Goal: Find contact information: Find contact information

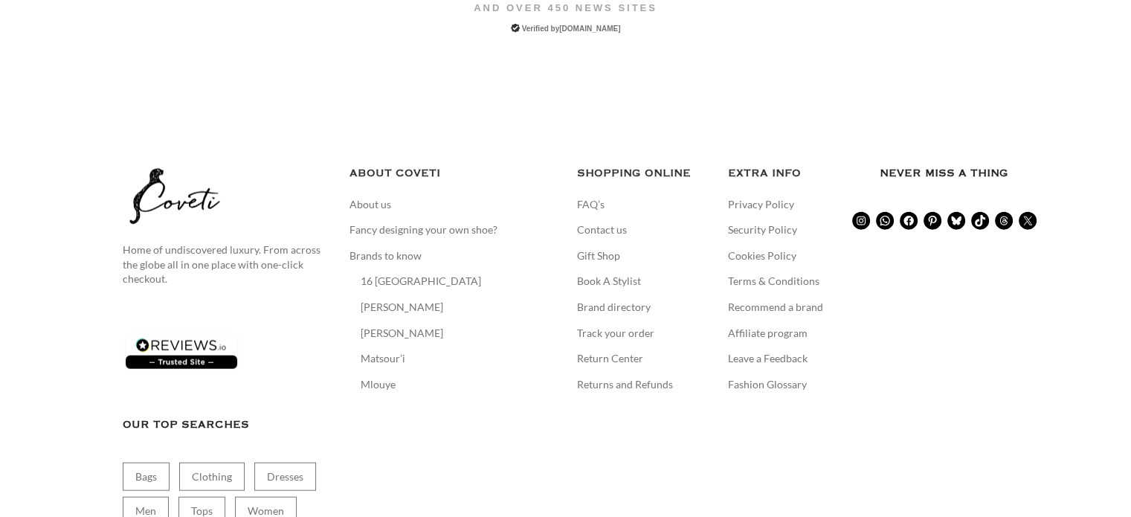
scroll to position [3343, 0]
click at [592, 223] on link "Contact us" at bounding box center [602, 230] width 51 height 15
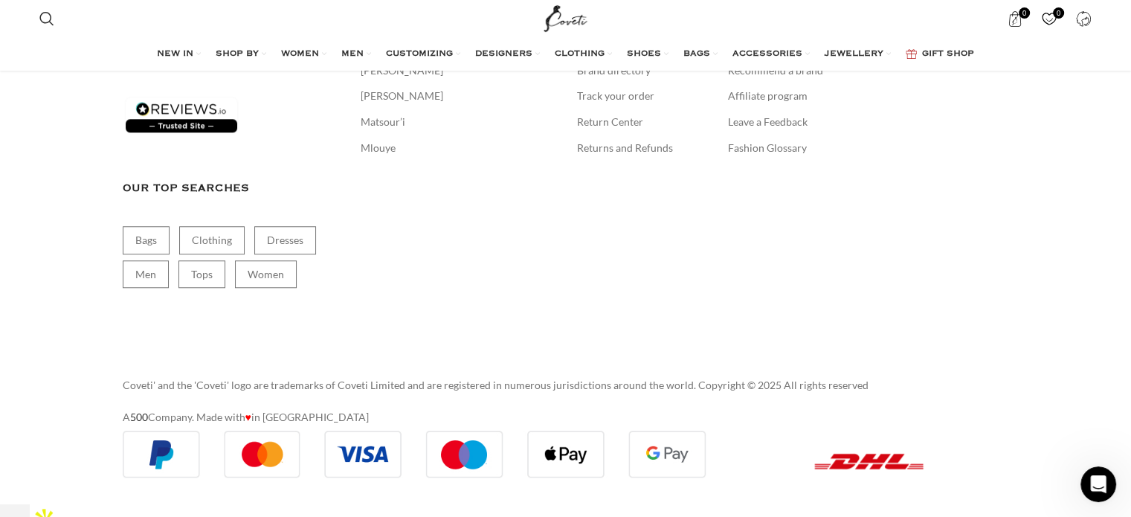
scroll to position [1314, 0]
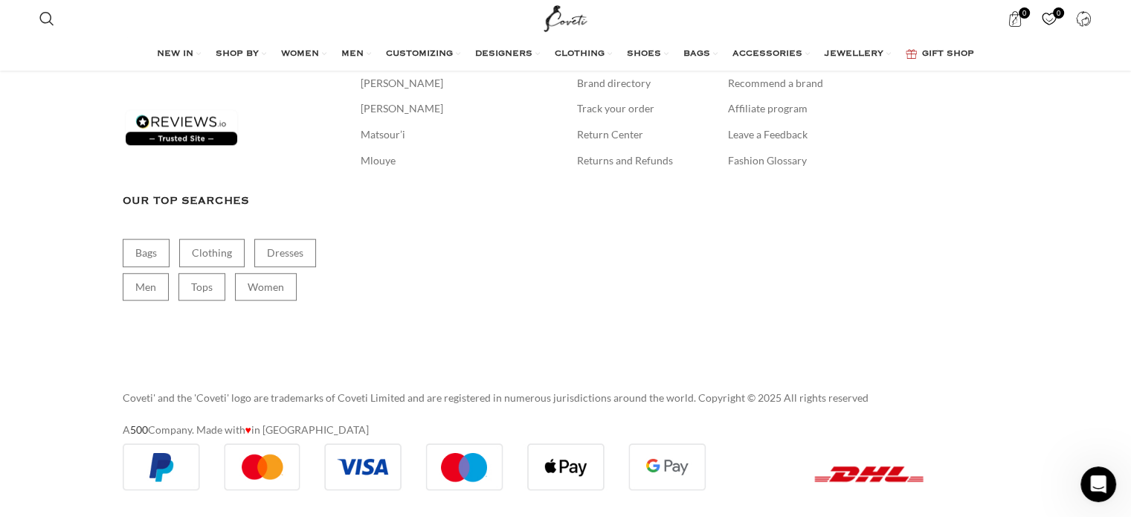
click at [148, 392] on p "Coveti' and the 'Coveti' logo are trademarks of Coveti Limited and are register…" at bounding box center [566, 398] width 886 height 16
copy p "Coveti"
click at [132, 398] on p "Coveti' and the 'Coveti' logo are trademarks of Coveti Limited and are register…" at bounding box center [566, 398] width 886 height 16
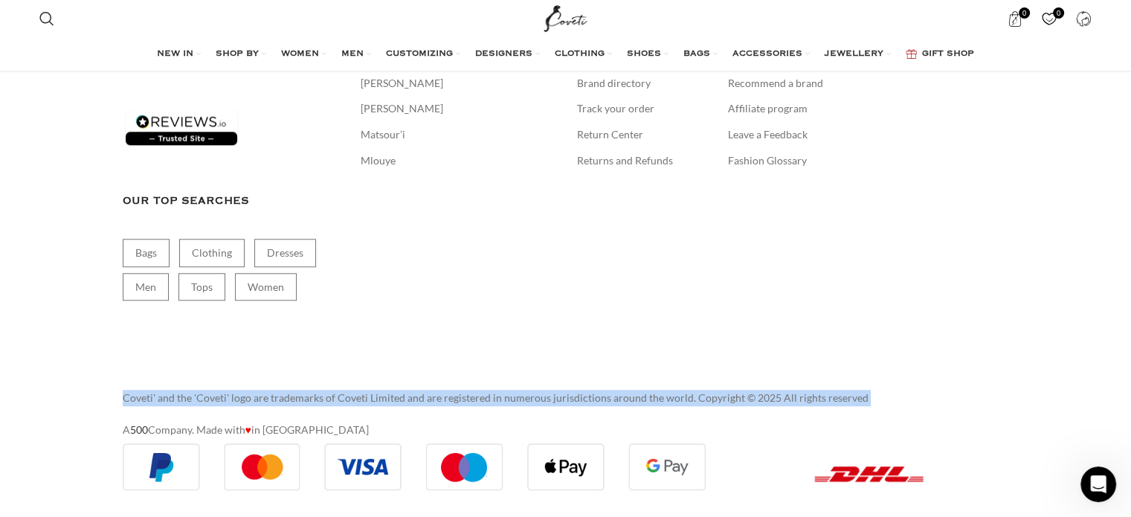
click at [132, 398] on p "Coveti' and the 'Coveti' logo are trademarks of Coveti Limited and are register…" at bounding box center [566, 398] width 886 height 16
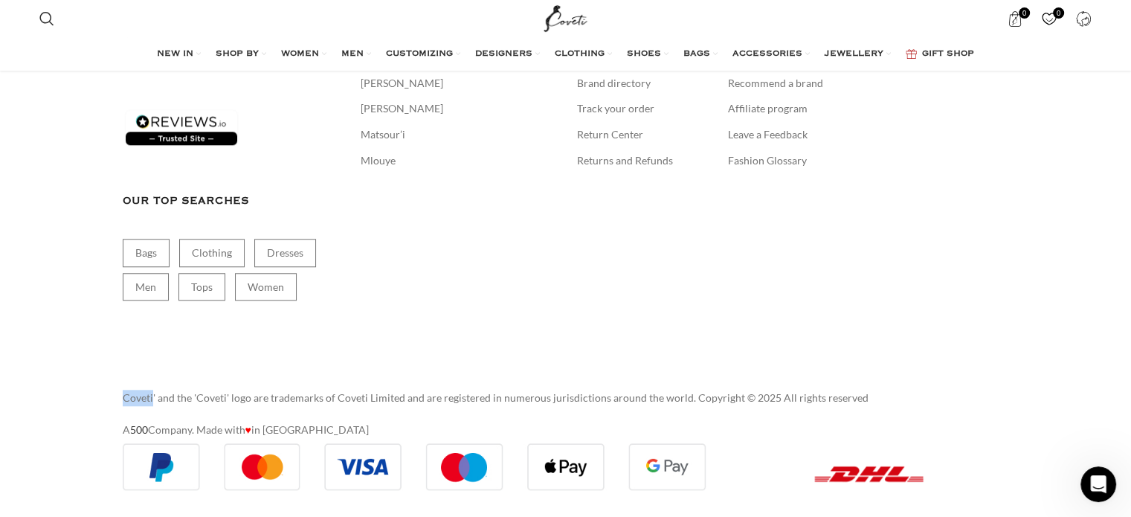
click at [132, 398] on p "Coveti' and the 'Coveti' logo are trademarks of Coveti Limited and are register…" at bounding box center [566, 398] width 886 height 16
